Goal: Contribute content

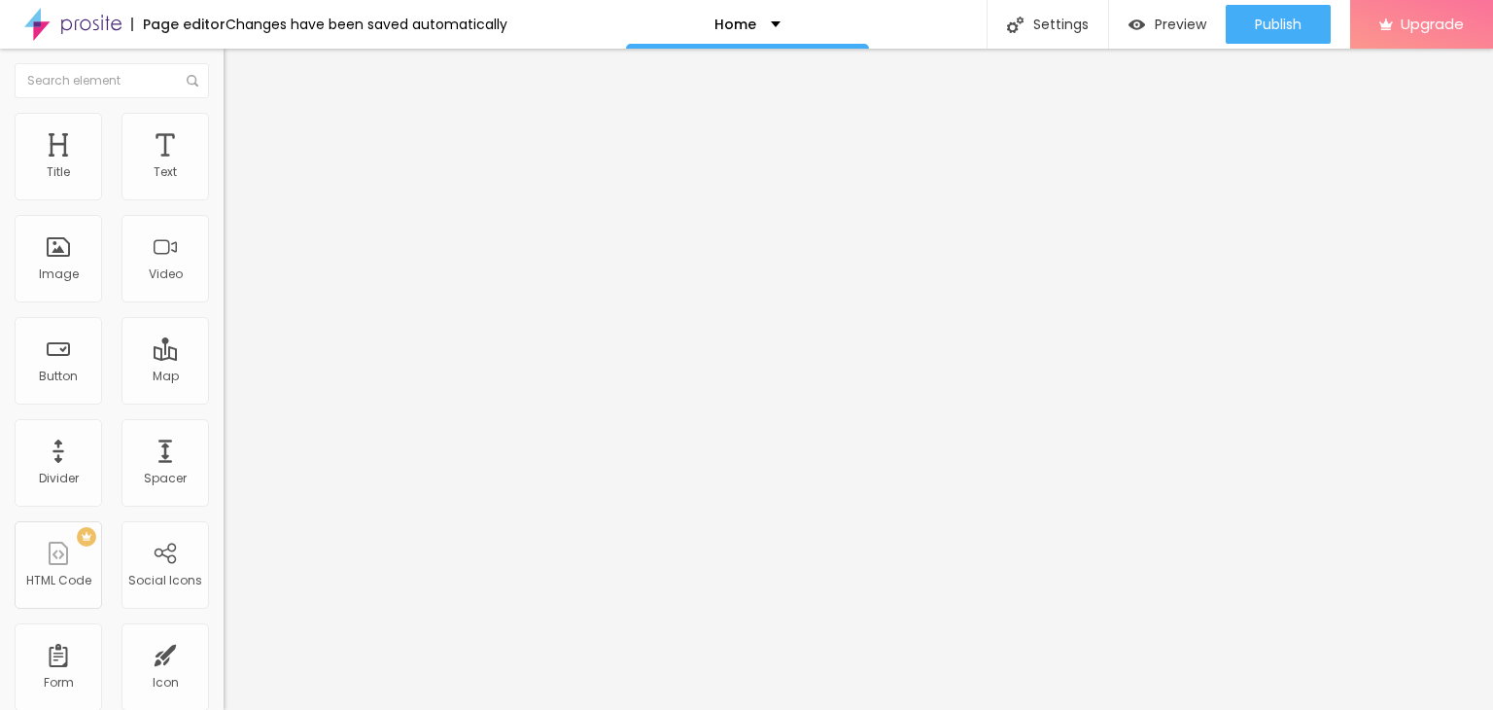
click at [224, 183] on input "Click me" at bounding box center [340, 172] width 233 height 19
paste input "Whatsapp 📞 :- [PHONE_NUMBER]"
type input "Whatsapp 📞 :- [PHONE_NUMBER]"
click at [224, 401] on input "https://" at bounding box center [340, 390] width 233 height 19
paste input "[DOMAIN_NAME][URL]"
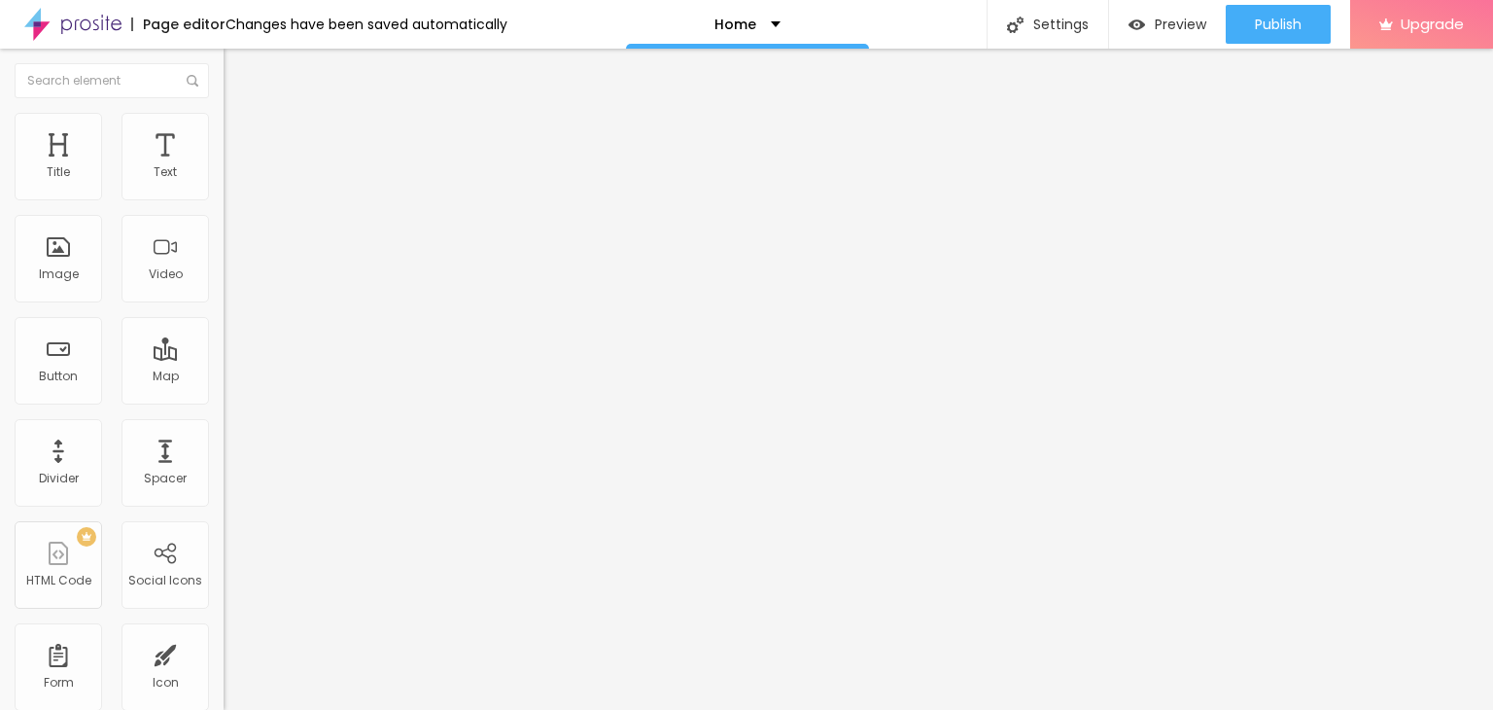
type input "[URL][DOMAIN_NAME]"
click at [224, 433] on div "Open in new tab" at bounding box center [336, 430] width 224 height 10
click at [224, 167] on span "Add image" at bounding box center [264, 159] width 80 height 17
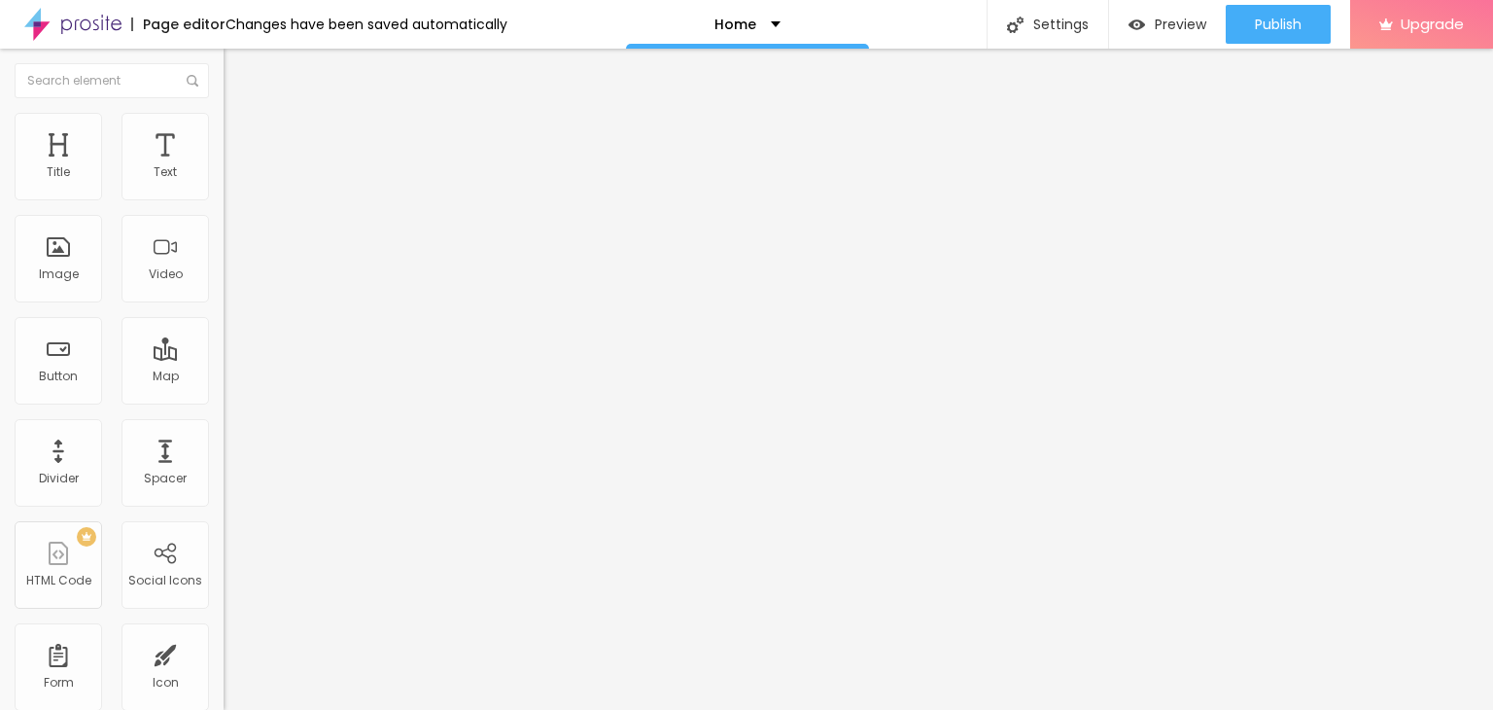
click at [224, 167] on span "Change image" at bounding box center [276, 159] width 104 height 17
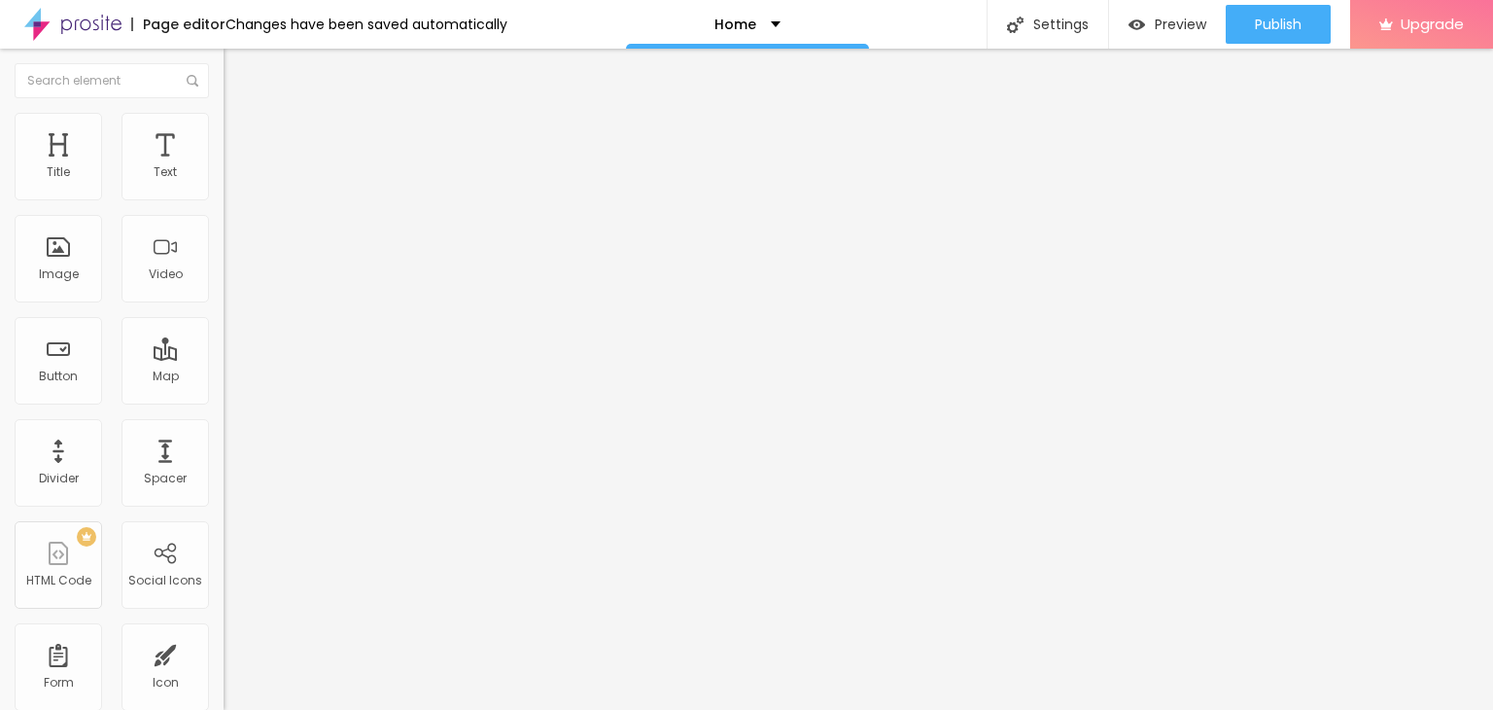
click at [224, 399] on input "https://" at bounding box center [340, 388] width 233 height 19
type input "[URL][DOMAIN_NAME]"
click at [224, 399] on input "https://" at bounding box center [340, 388] width 233 height 19
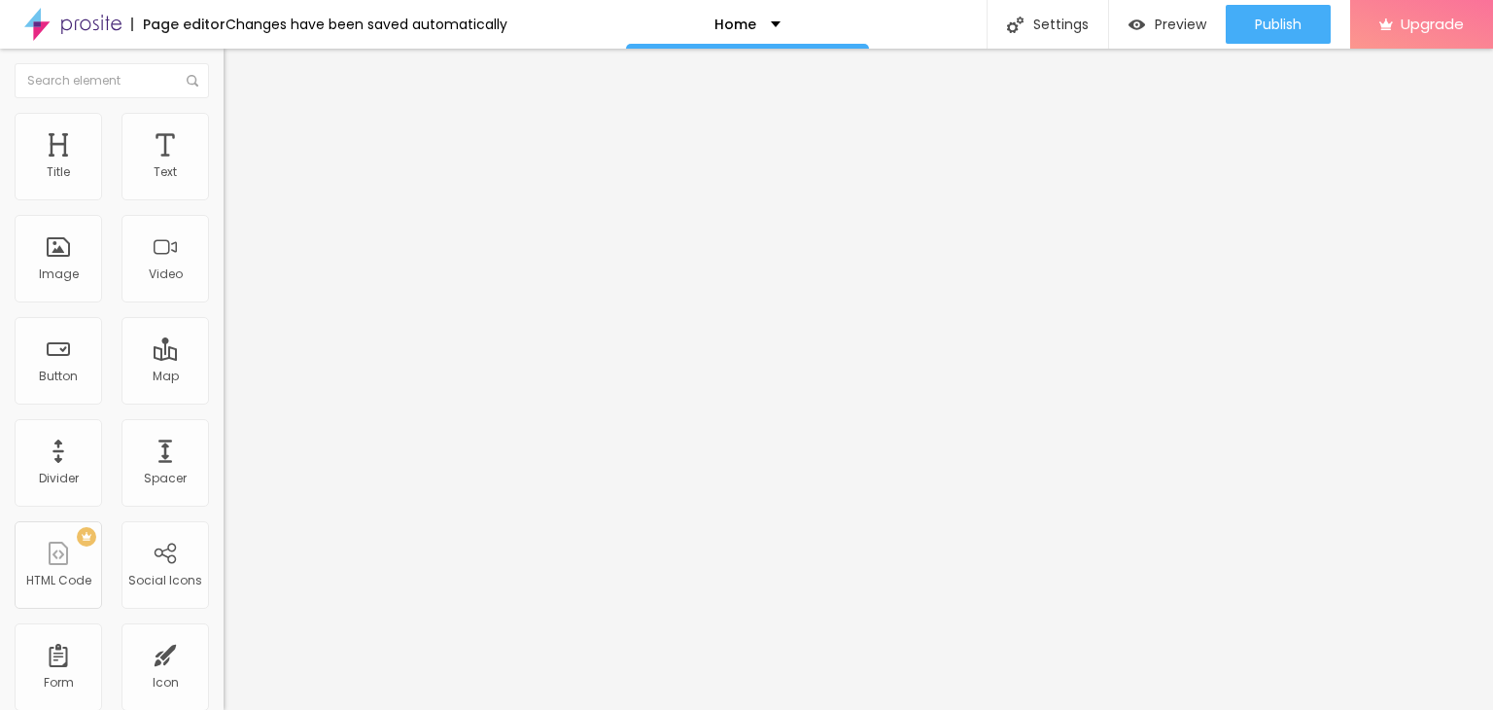
click at [224, 399] on input "https://" at bounding box center [340, 388] width 233 height 19
type input "[URL][DOMAIN_NAME]"
click at [63, 20] on img at bounding box center [72, 24] width 97 height 49
